Goal: Task Accomplishment & Management: Use online tool/utility

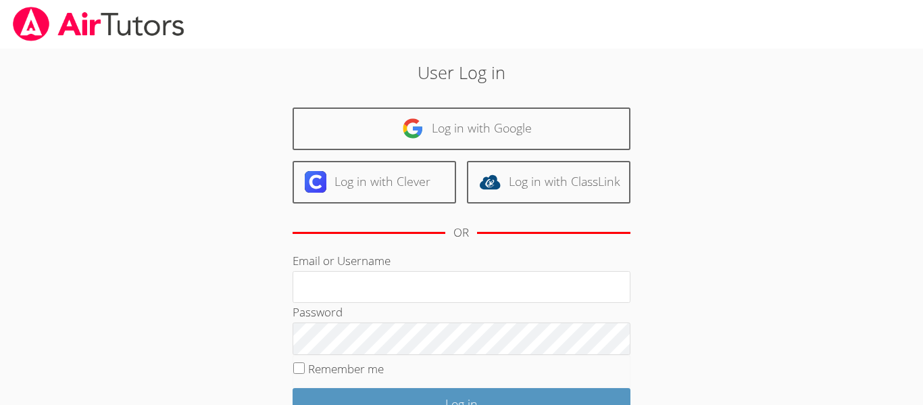
click at [264, 50] on div "User Log in Log in with Google Log in with Clever Log in with ClassLink OR Emai…" at bounding box center [462, 278] width 693 height 458
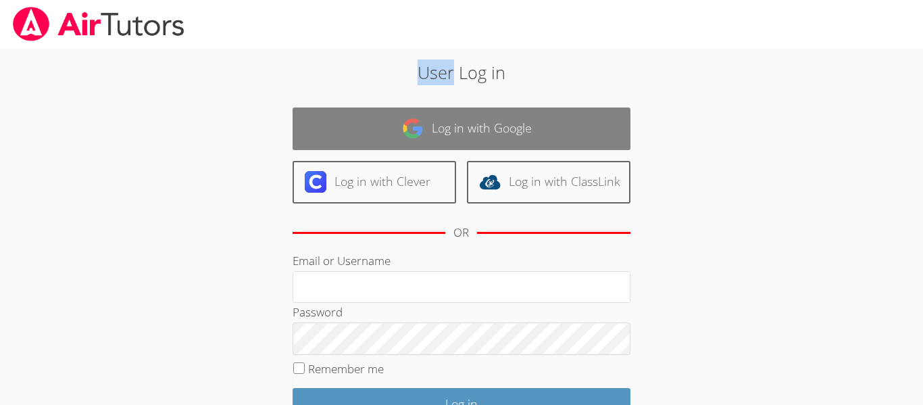
click at [362, 126] on link "Log in with Google" at bounding box center [462, 128] width 338 height 43
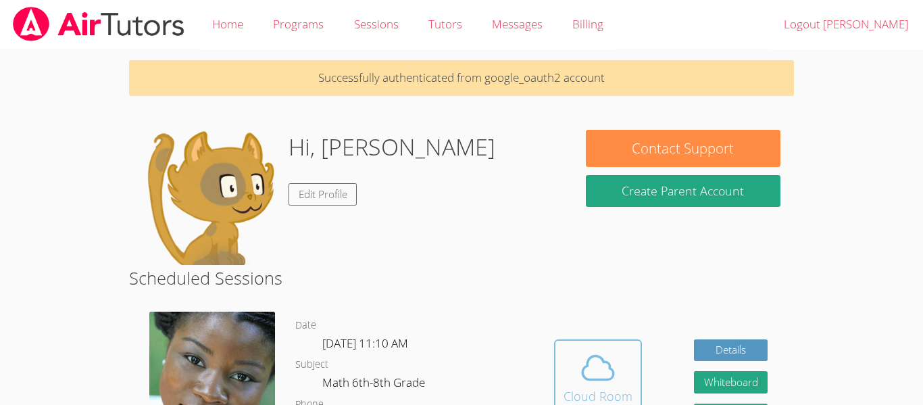
click at [600, 362] on icon at bounding box center [598, 368] width 38 height 38
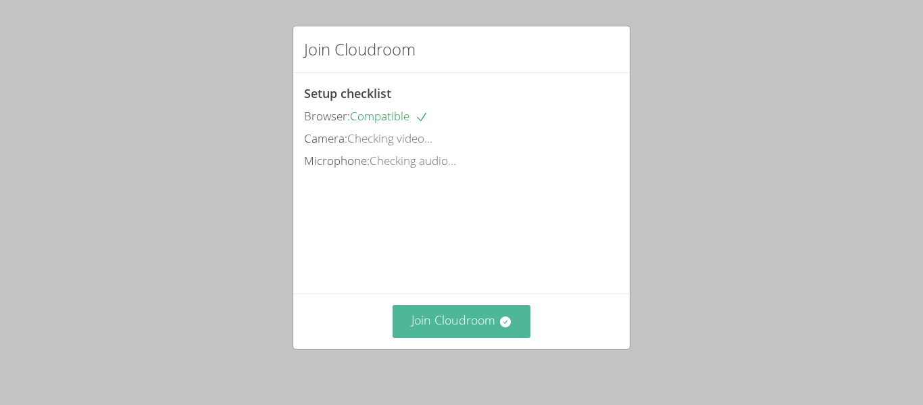
click at [528, 323] on button "Join Cloudroom" at bounding box center [462, 321] width 139 height 33
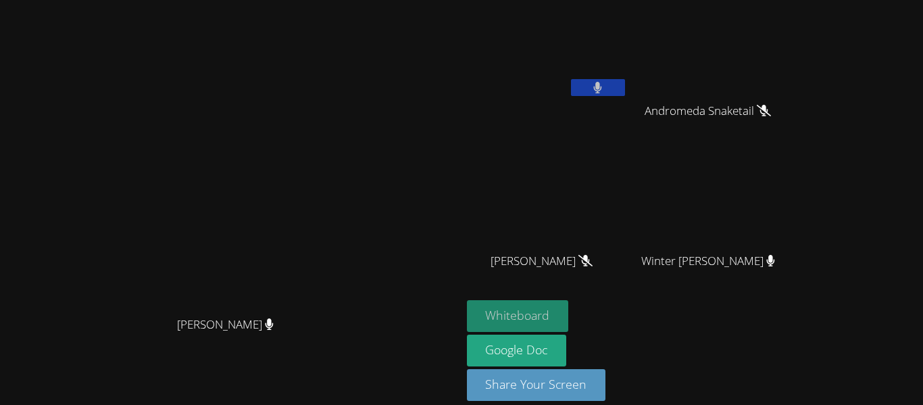
click at [569, 316] on button "Whiteboard" at bounding box center [518, 316] width 102 height 32
